Goal: Task Accomplishment & Management: Manage account settings

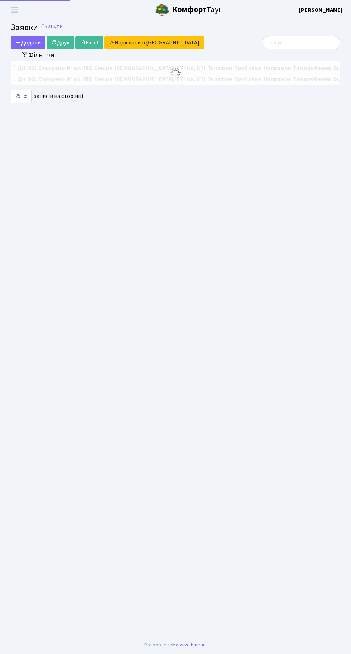
select select "25"
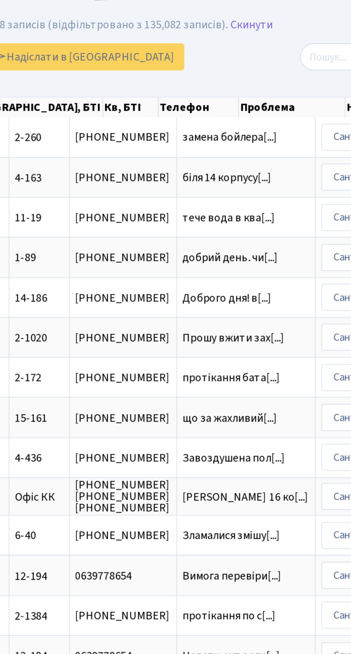
scroll to position [0, 176]
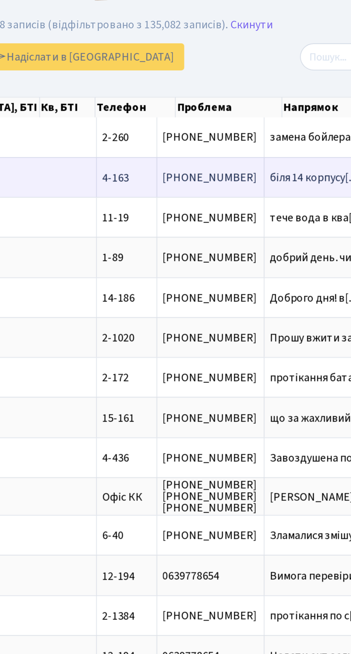
click at [248, 104] on span "біля 14 корпусу[...]" at bounding box center [270, 105] width 45 height 8
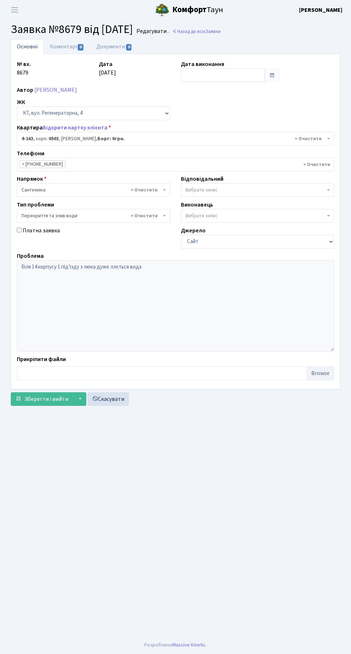
select select "1089"
select select "32"
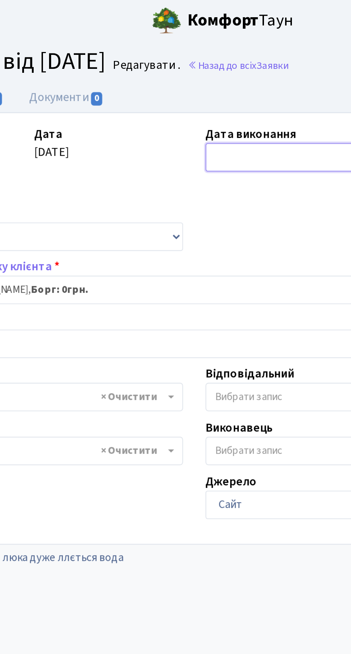
click at [207, 72] on input "text" at bounding box center [223, 75] width 84 height 14
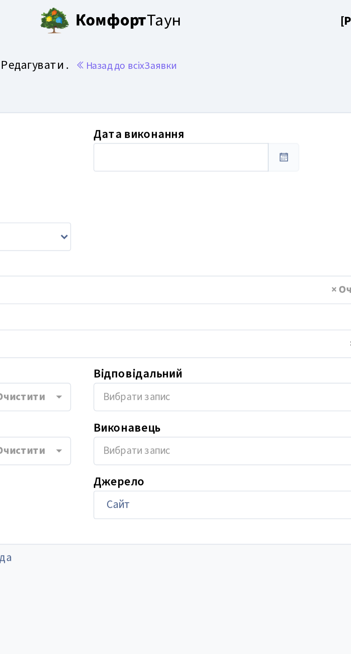
click at [254, 123] on div "№ вх. 8679 Дата 04.10.2025 Дата виконання Автор Синенький Олександр Миколайович…" at bounding box center [175, 221] width 328 height 323
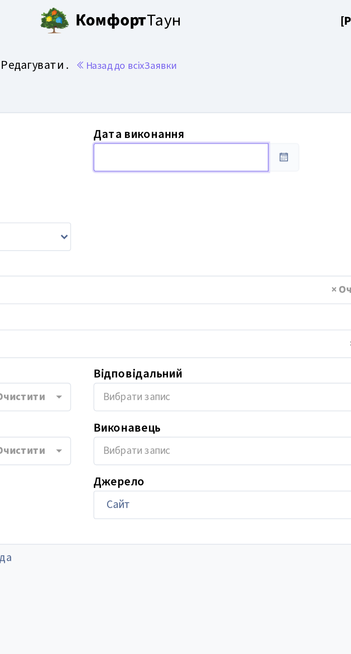
click at [235, 76] on input "text" at bounding box center [223, 75] width 84 height 14
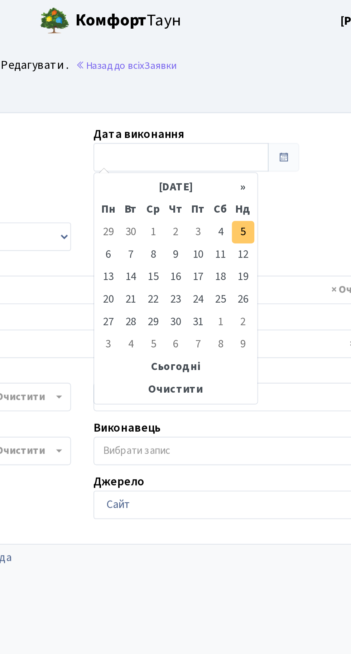
click at [256, 113] on td "5" at bounding box center [252, 111] width 11 height 11
type input "05.10.2025"
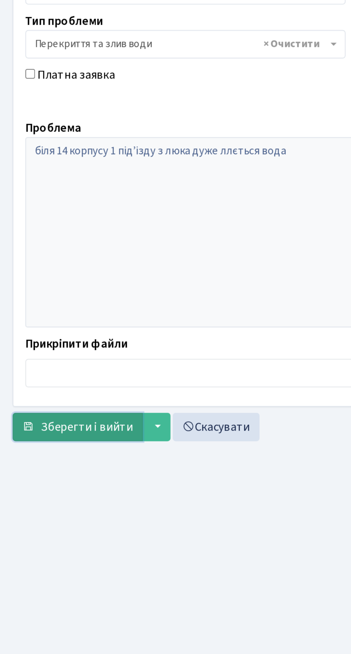
click at [50, 395] on span "Зберегти і вийти" at bounding box center [46, 399] width 44 height 8
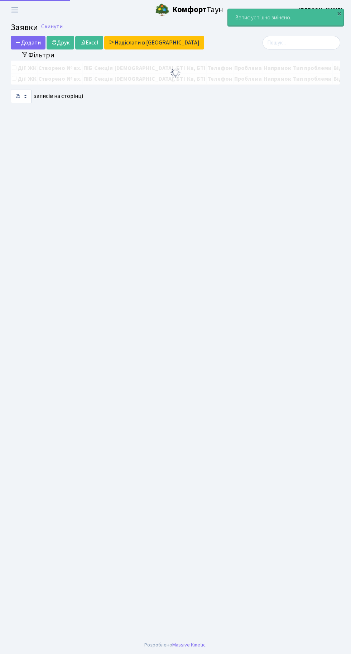
select select "25"
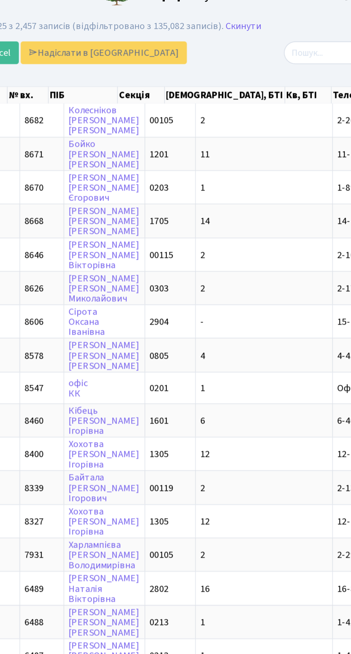
scroll to position [0, 23]
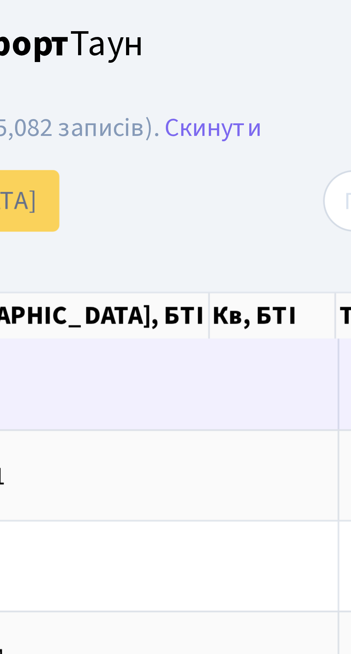
click at [269, 85] on span "2-260" at bounding box center [276, 85] width 14 height 8
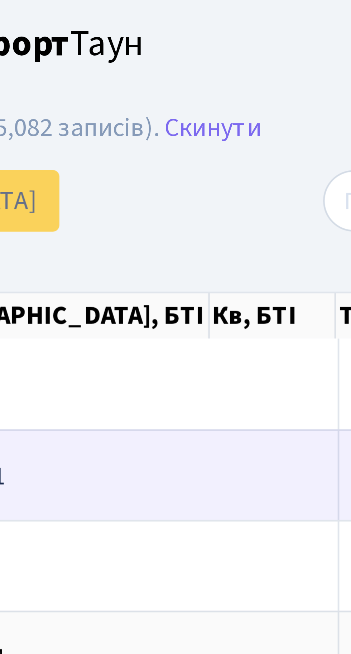
click at [266, 105] on td "11-19" at bounding box center [281, 105] width 30 height 20
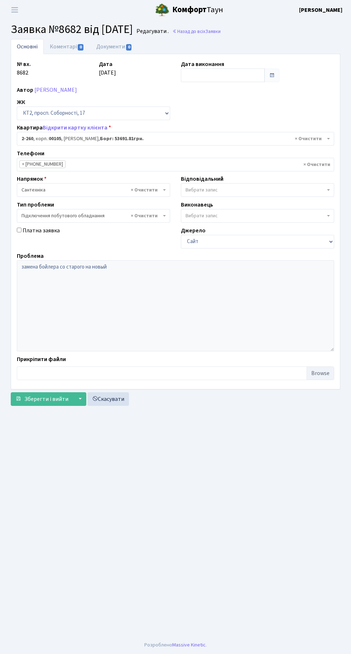
select select "15313"
select select "21"
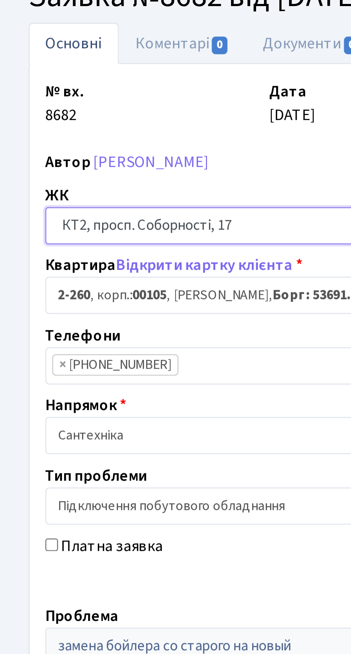
click at [123, 119] on select "- КТ, вул. Регенераторна, 4 КТ2, просп. Соборності, 17 КТ3, вул. Березнева, 16 …" at bounding box center [93, 113] width 153 height 14
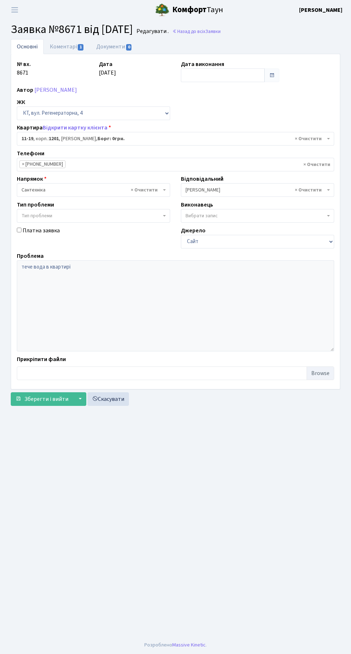
select select "7011"
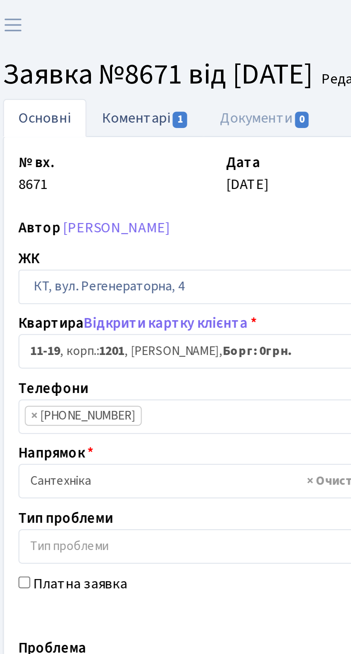
click at [62, 49] on link "Коментарі 1" at bounding box center [67, 46] width 47 height 15
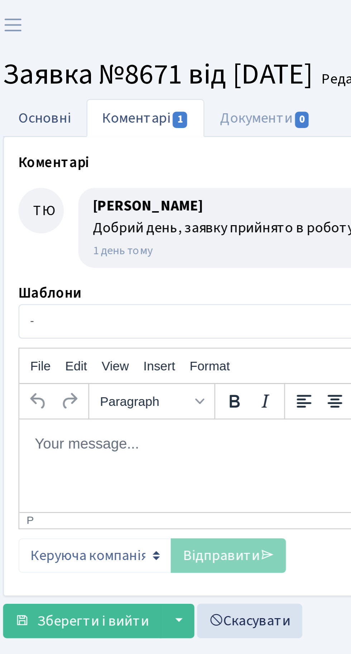
click at [29, 45] on link "Основні" at bounding box center [27, 46] width 33 height 15
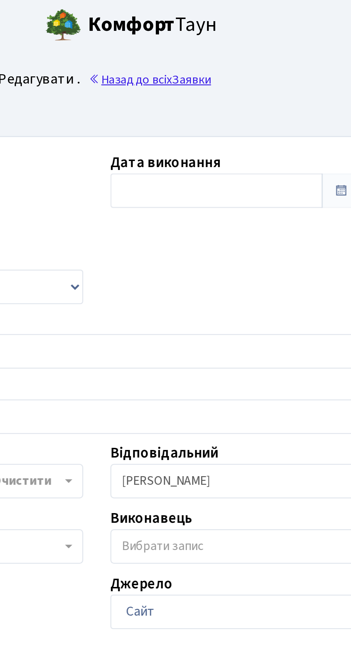
click at [221, 30] on link "Назад до всіх Заявки" at bounding box center [196, 31] width 48 height 7
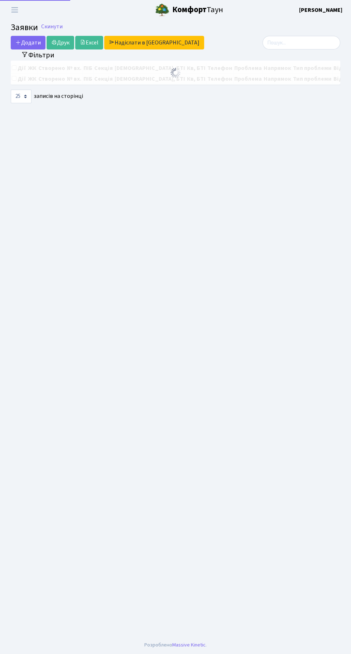
select select "25"
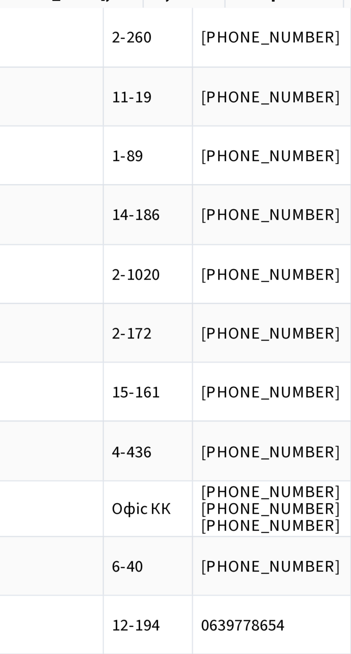
scroll to position [0, 109]
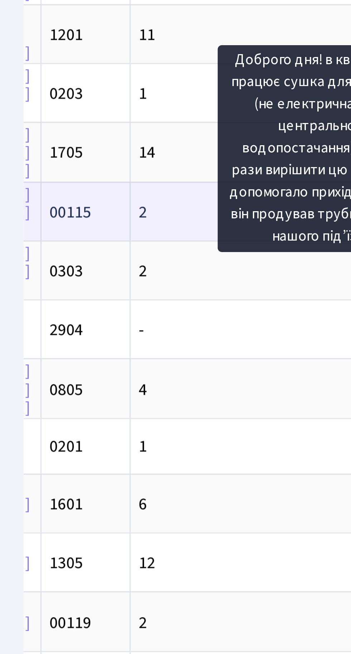
click at [63, 165] on td "2" at bounding box center [88, 166] width 82 height 20
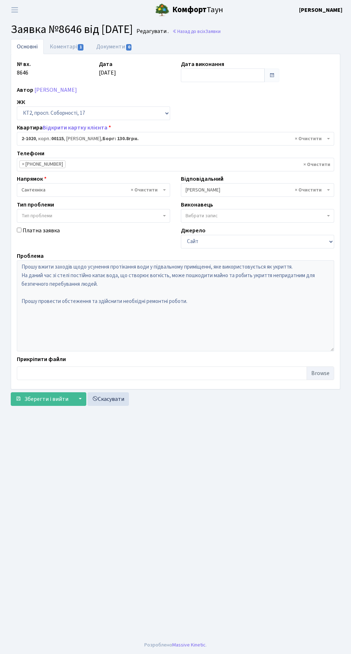
select select "12631"
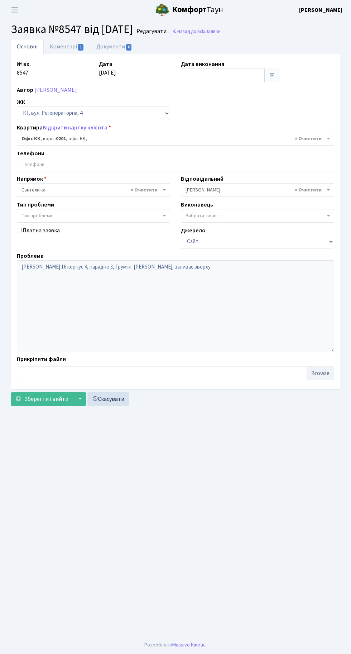
select select "4"
click at [207, 76] on input "text" at bounding box center [223, 75] width 84 height 14
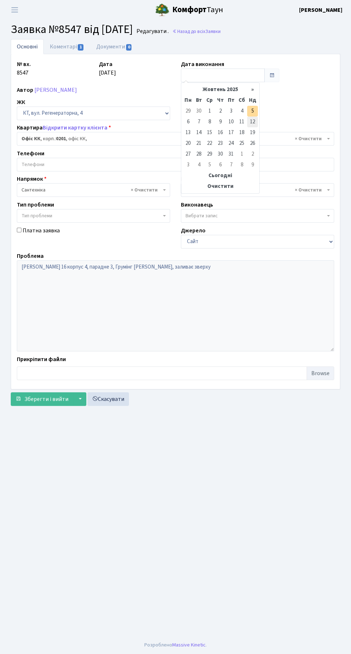
click at [257, 121] on td "12" at bounding box center [252, 121] width 11 height 11
type input "[DATE]"
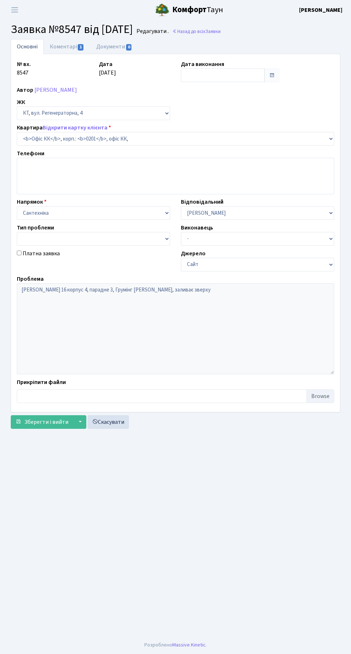
select select "4"
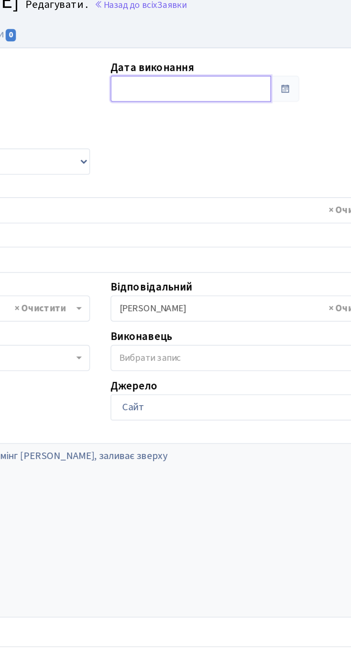
click at [223, 78] on input "text" at bounding box center [223, 75] width 84 height 14
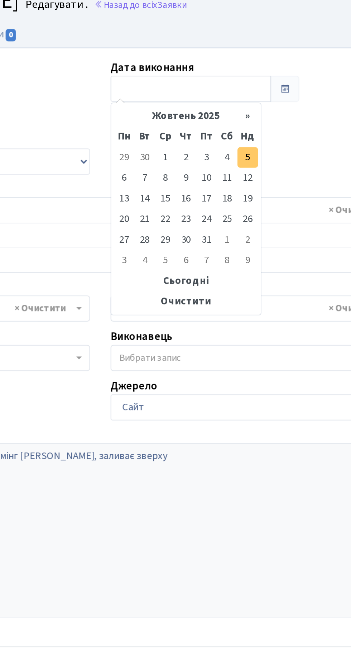
click at [253, 111] on td "5" at bounding box center [252, 111] width 11 height 11
type input "[DATE]"
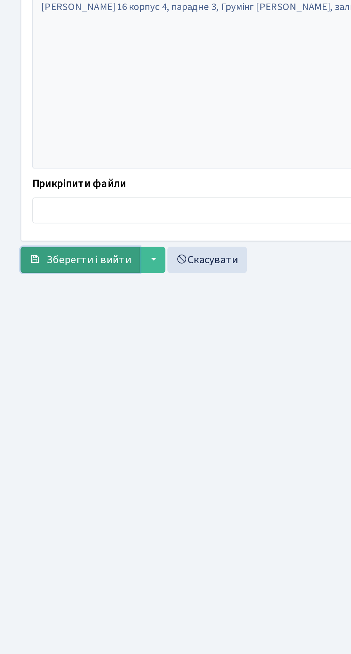
click at [48, 398] on span "Зберегти і вийти" at bounding box center [46, 399] width 44 height 8
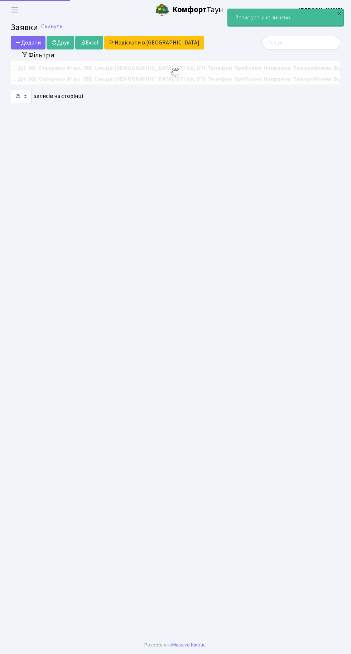
select select "25"
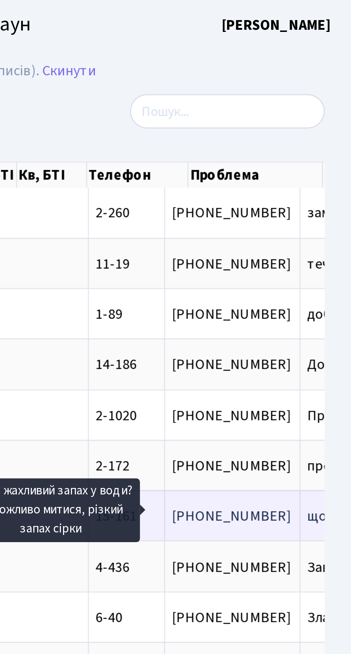
scroll to position [0, 46]
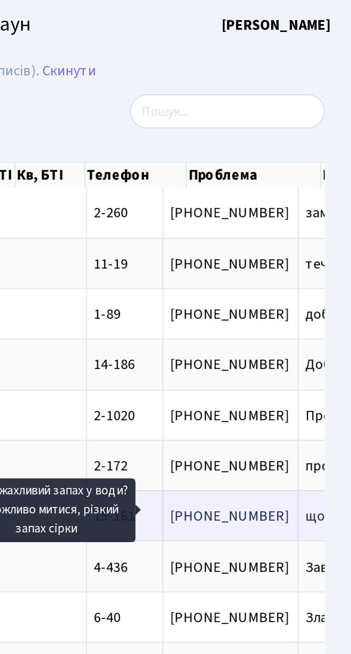
click at [333, 205] on span "що за жахливий[...]" at bounding box center [357, 206] width 48 height 8
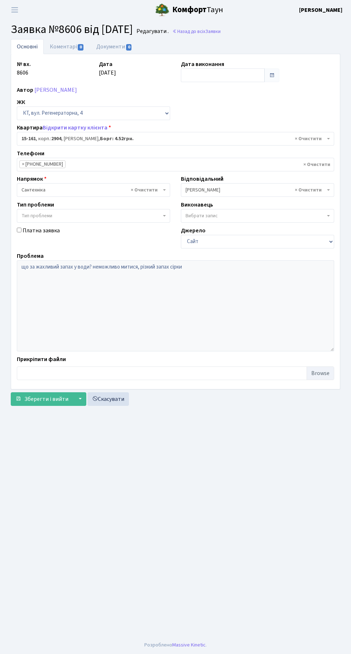
select select "8936"
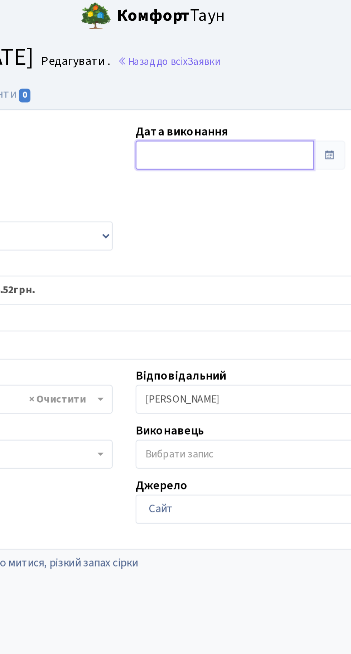
click at [228, 73] on input "text" at bounding box center [223, 75] width 84 height 14
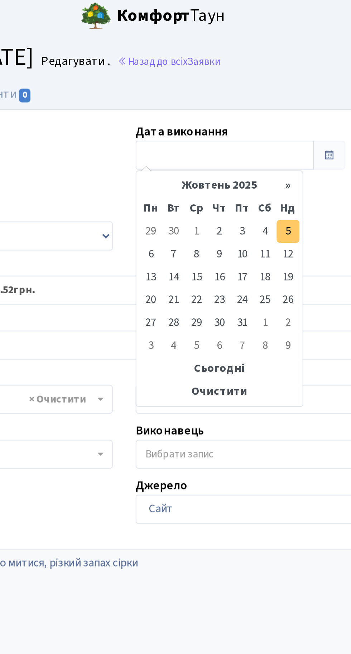
click at [252, 111] on td "5" at bounding box center [252, 111] width 11 height 11
type input "05.10.2025"
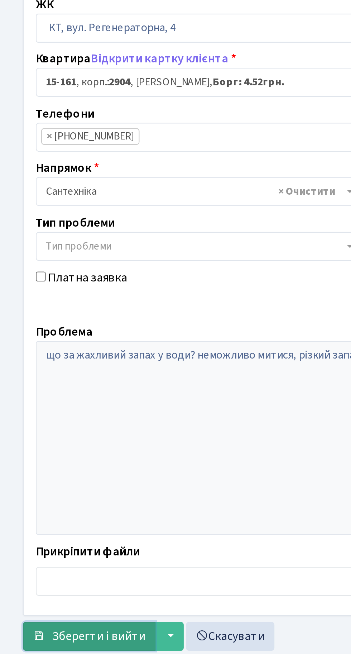
click at [54, 396] on span "Зберегти і вийти" at bounding box center [46, 399] width 44 height 8
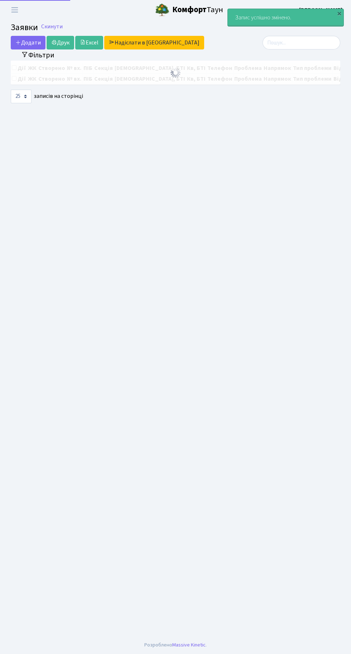
select select "25"
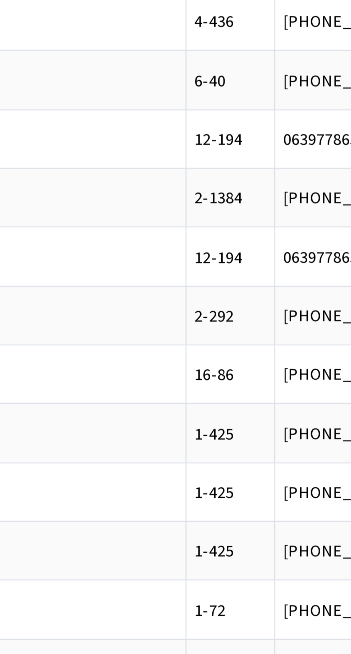
scroll to position [0, 86]
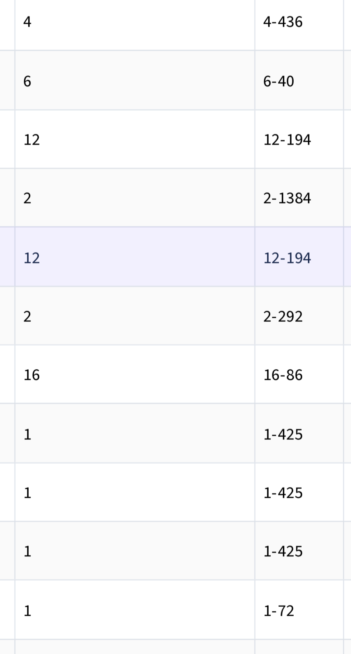
click at [171, 285] on td "12" at bounding box center [193, 286] width 82 height 20
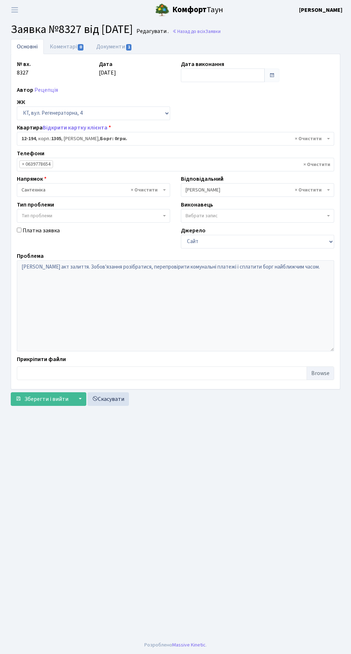
select select "7301"
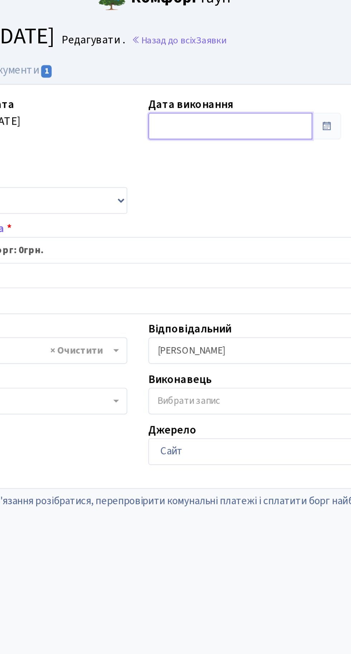
click at [217, 74] on input "text" at bounding box center [223, 75] width 84 height 14
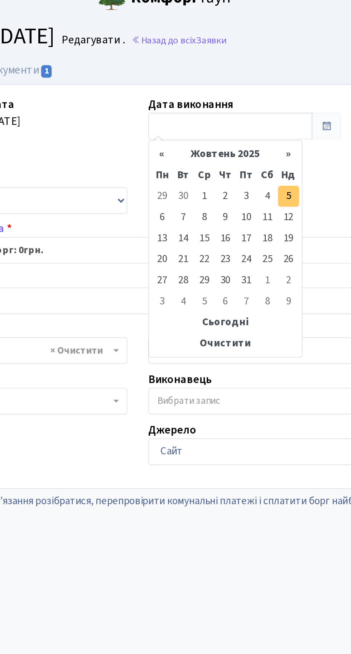
click at [253, 111] on td "5" at bounding box center [252, 111] width 11 height 11
type input "[DATE]"
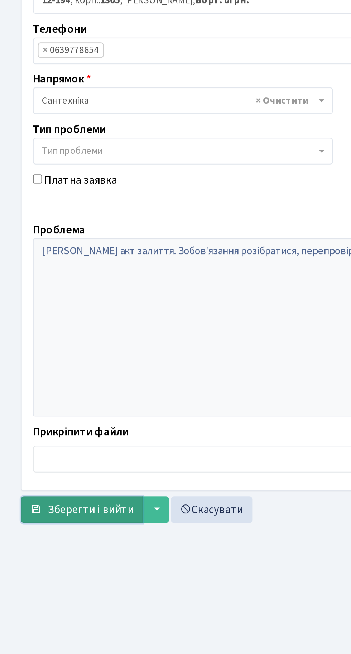
click at [46, 393] on button "Зберегти і вийти" at bounding box center [42, 399] width 62 height 14
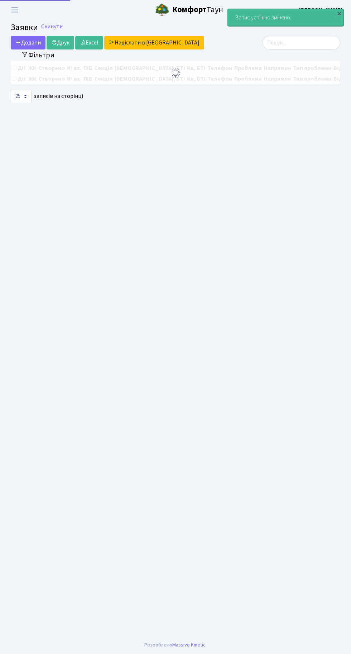
select select "25"
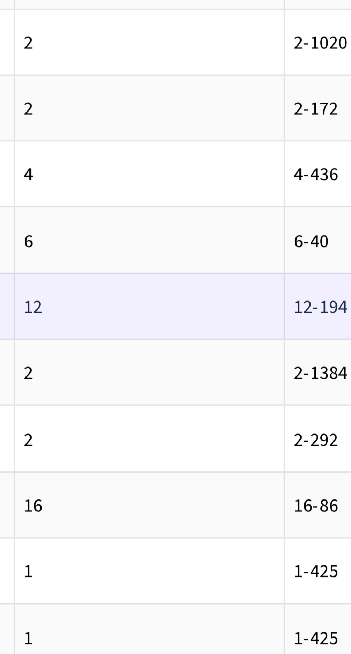
click at [229, 241] on td "12" at bounding box center [251, 246] width 82 height 20
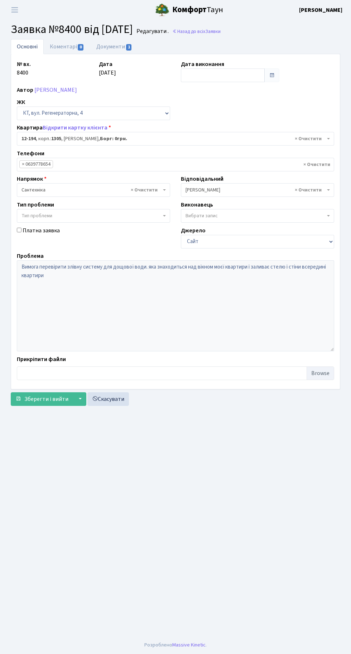
select select "7301"
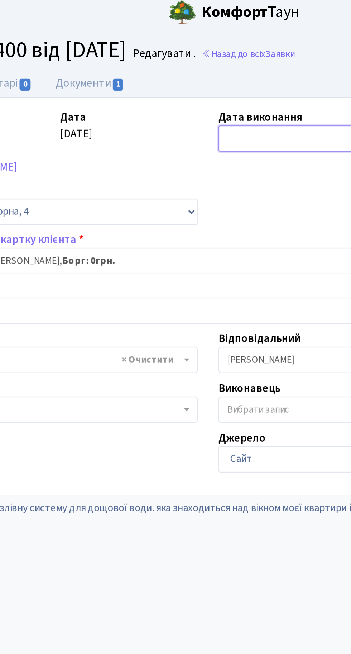
click at [203, 79] on input "text" at bounding box center [223, 75] width 84 height 14
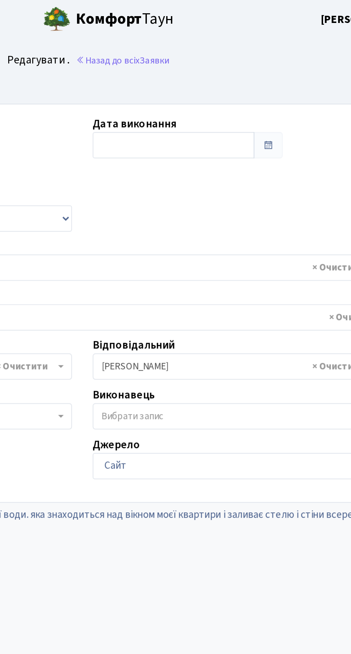
click at [262, 110] on div "№ вх. 8400 Дата 26.09.2025 Дата виконання Автор Хохотва Ольга Ігорівна ЖК - КТ,…" at bounding box center [175, 221] width 328 height 323
click at [205, 76] on input "text" at bounding box center [223, 75] width 84 height 14
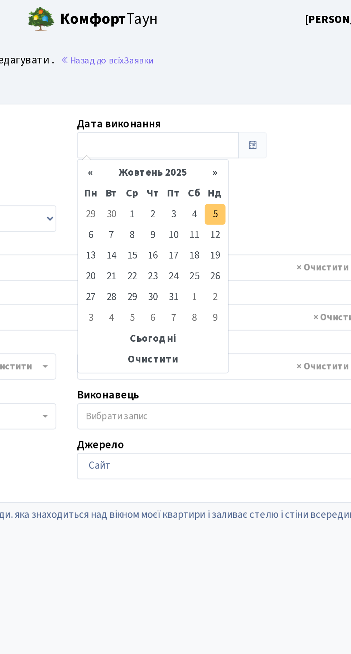
click at [252, 112] on td "5" at bounding box center [252, 111] width 11 height 11
type input "05.10.2025"
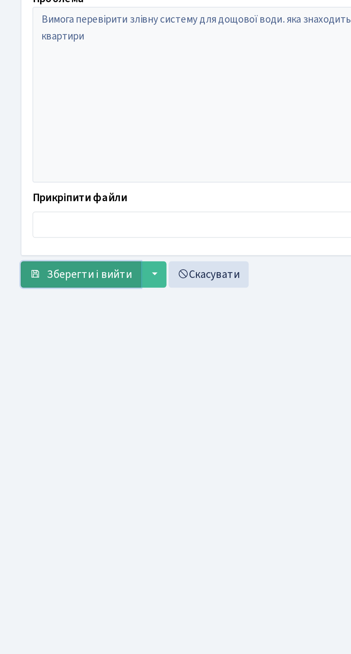
click at [46, 392] on button "Зберегти і вийти" at bounding box center [42, 399] width 62 height 14
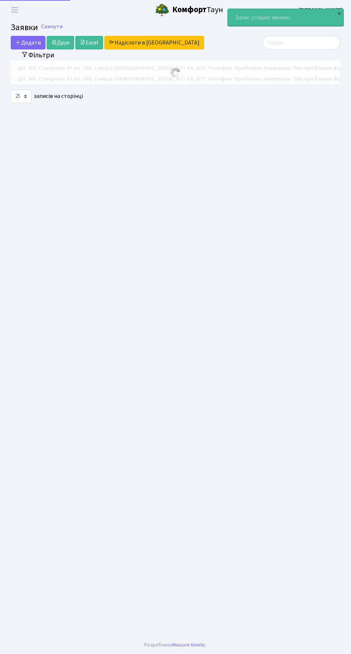
select select "25"
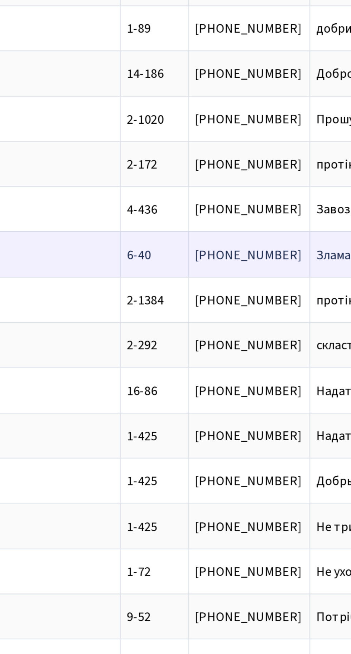
click at [219, 224] on span "Зламалися змішу[...]" at bounding box center [243, 227] width 49 height 8
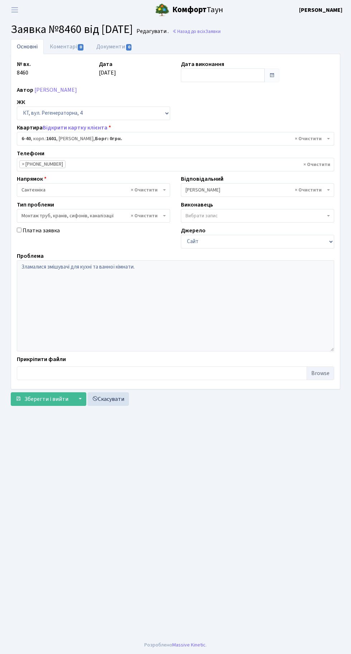
select select "5220"
select select "37"
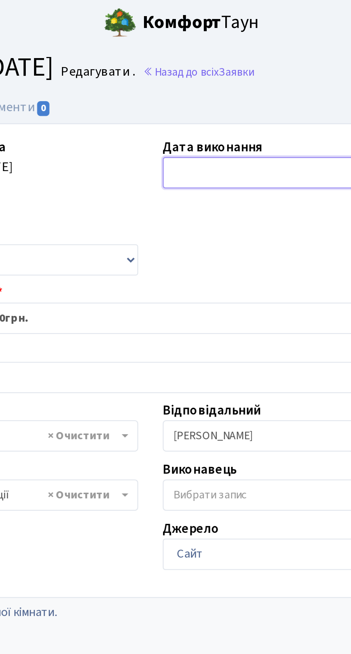
click at [210, 74] on input "text" at bounding box center [223, 75] width 84 height 14
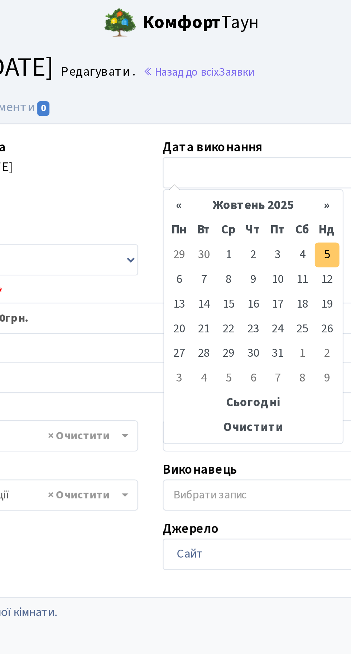
click at [251, 110] on td "5" at bounding box center [252, 111] width 11 height 11
type input "05.10.2025"
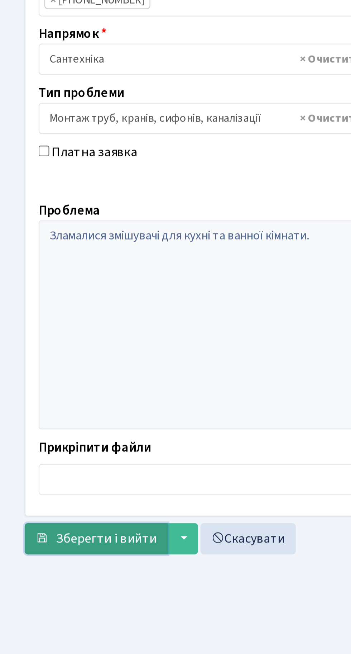
click at [37, 403] on button "Зберегти і вийти" at bounding box center [42, 399] width 62 height 14
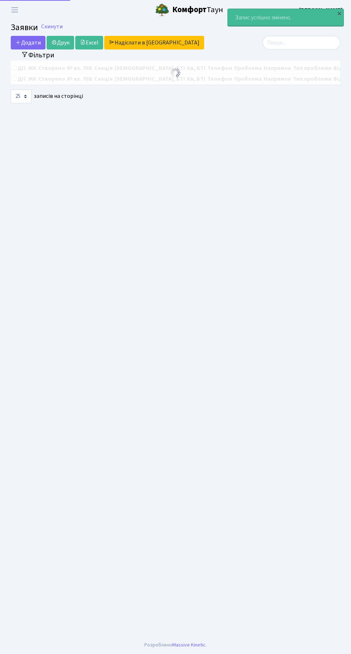
select select "25"
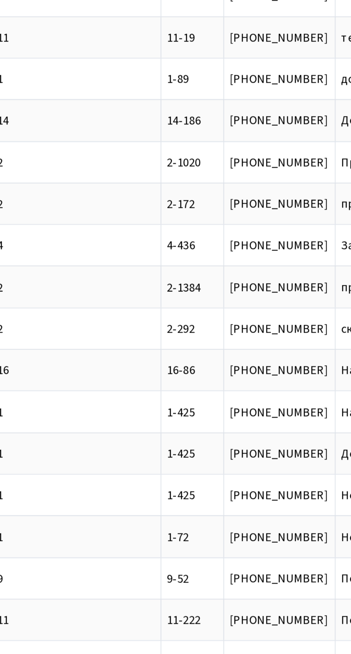
scroll to position [0, 88]
